Goal: Information Seeking & Learning: Find contact information

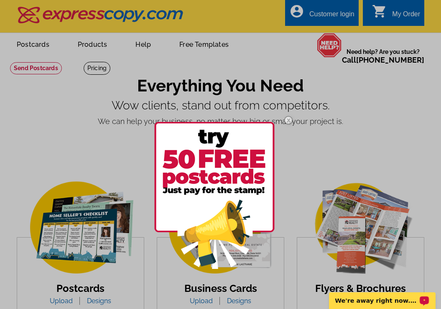
click at [358, 297] on div "We're away right now. Please check back later!" at bounding box center [382, 301] width 107 height 17
click at [129, 106] on div at bounding box center [220, 154] width 441 height 309
click at [54, 70] on div at bounding box center [220, 154] width 441 height 309
click at [32, 59] on div at bounding box center [220, 154] width 441 height 309
click at [286, 117] on img at bounding box center [288, 120] width 24 height 24
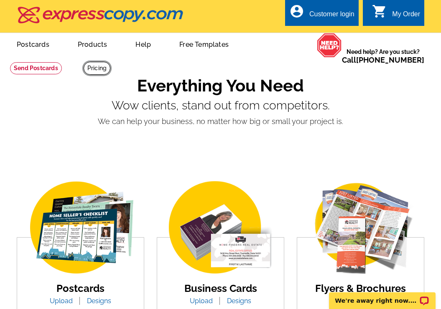
drag, startPoint x: 22, startPoint y: 67, endPoint x: 28, endPoint y: 81, distance: 15.0
click at [84, 67] on link at bounding box center [97, 68] width 27 height 13
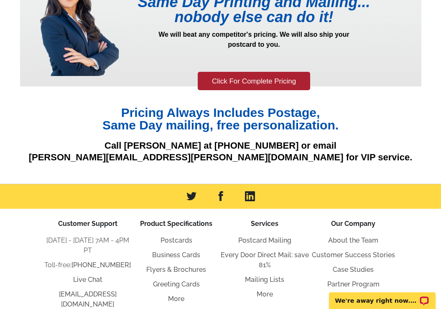
scroll to position [57, 0]
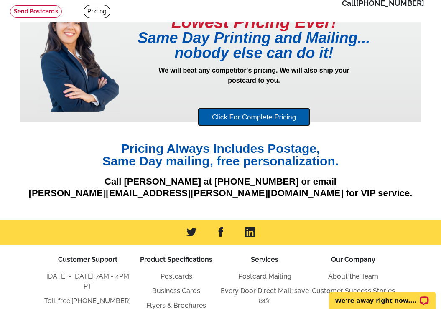
click at [216, 117] on link "Click For Complete Pricing" at bounding box center [254, 117] width 112 height 19
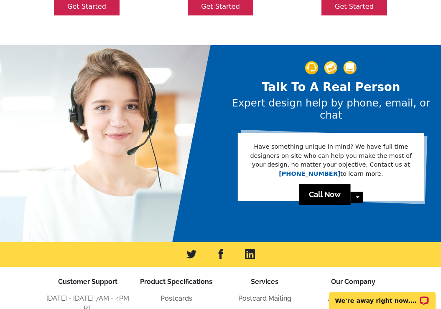
scroll to position [472, 0]
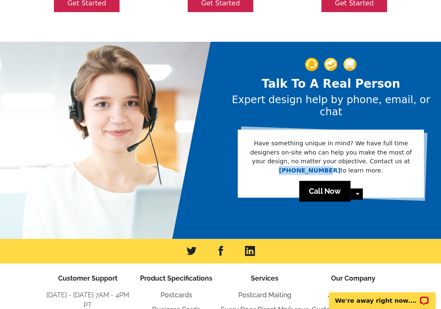
drag, startPoint x: 282, startPoint y: 135, endPoint x: 325, endPoint y: 134, distance: 43.1
click at [325, 139] on p "Have something unique in mind? We have full time designers on-site who can help…" at bounding box center [330, 157] width 162 height 36
copy link "[PHONE_NUMBER]"
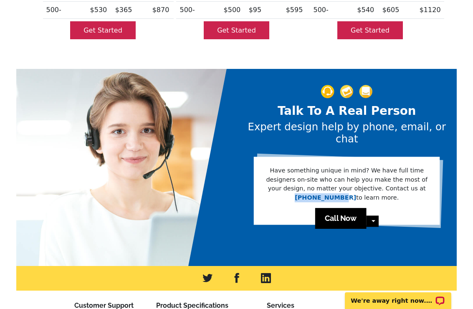
scroll to position [446, 0]
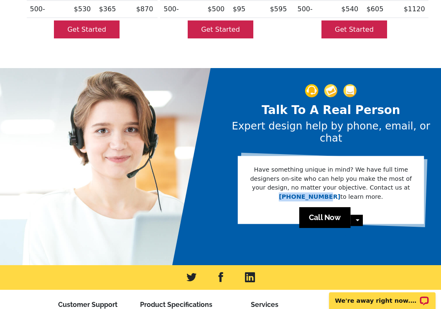
copy link "[PHONE_NUMBER]"
